Goal: Task Accomplishment & Management: Manage account settings

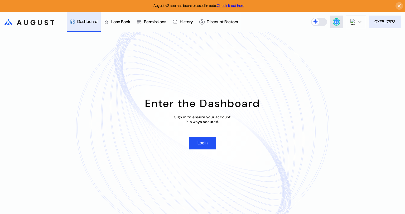
click at [385, 23] on div "0XF5...7873" at bounding box center [385, 22] width 21 height 6
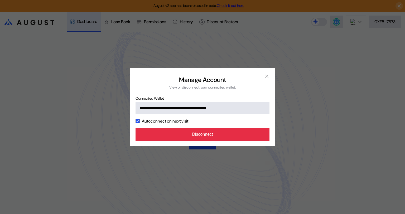
click at [216, 132] on button "Disconnect" at bounding box center [203, 134] width 134 height 13
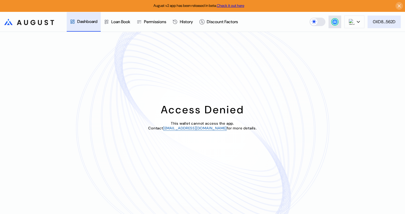
click at [384, 25] on button "0XD8...562D" at bounding box center [384, 22] width 33 height 13
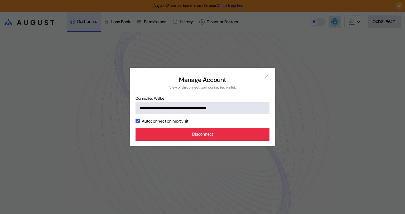
click at [217, 135] on button "Disconnect" at bounding box center [203, 134] width 134 height 13
